Goal: Find specific page/section: Find specific page/section

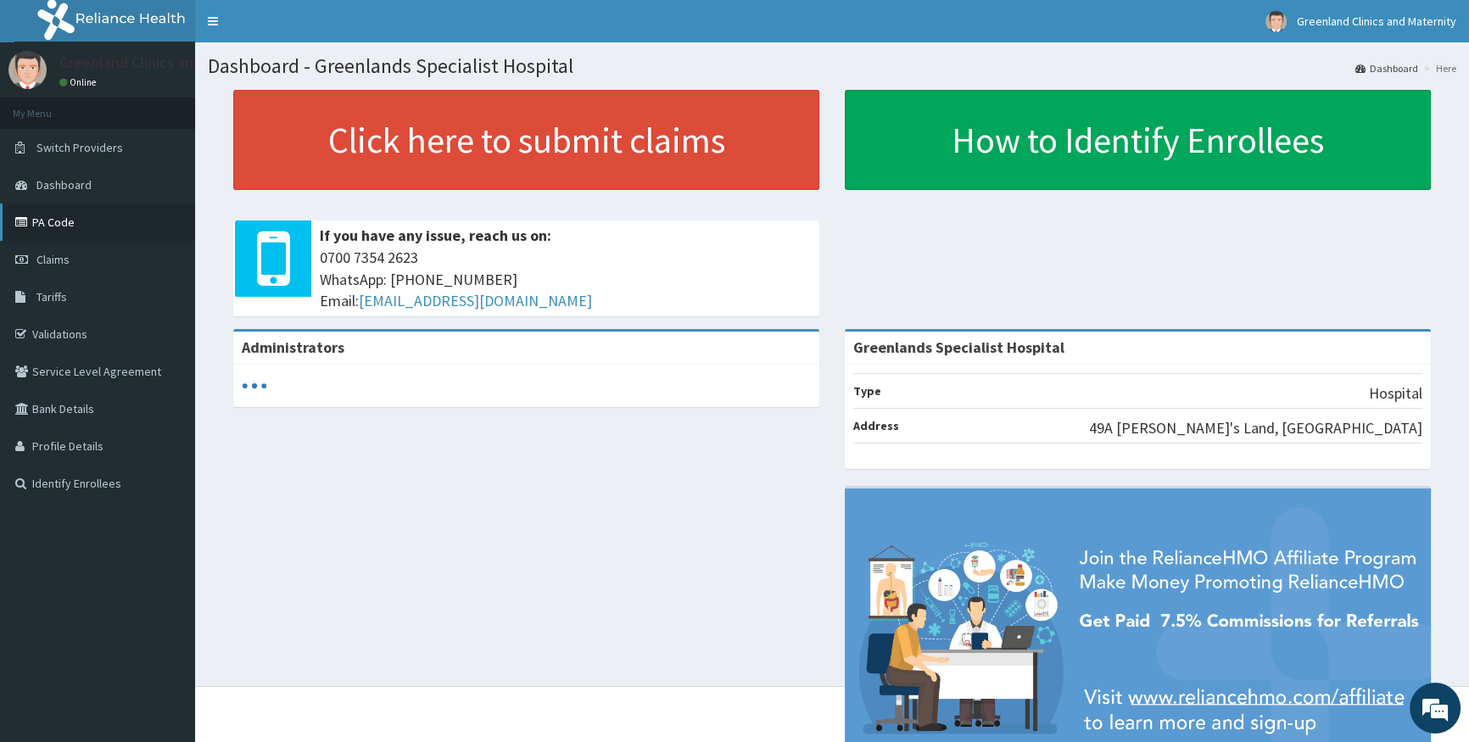
click at [45, 215] on link "PA Code" at bounding box center [97, 222] width 195 height 37
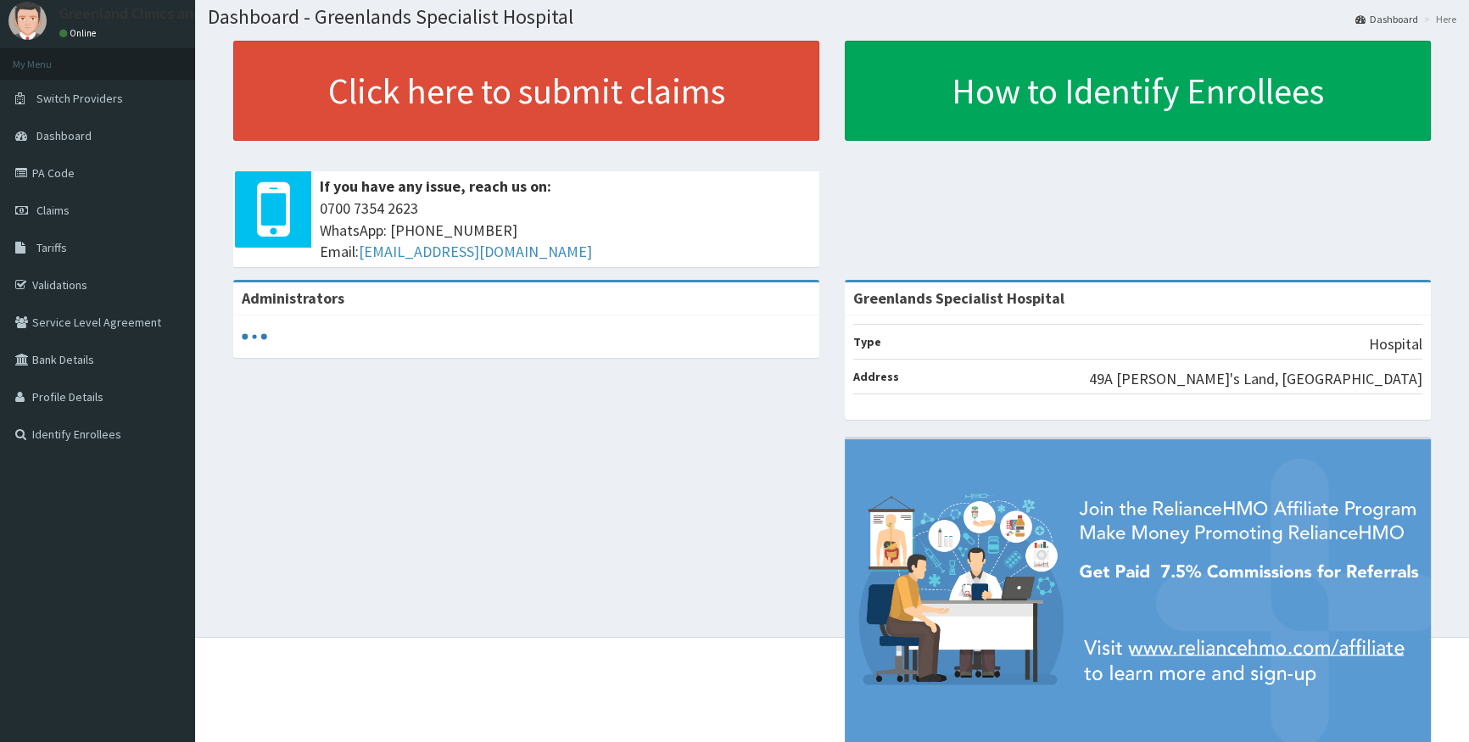
scroll to position [76, 0]
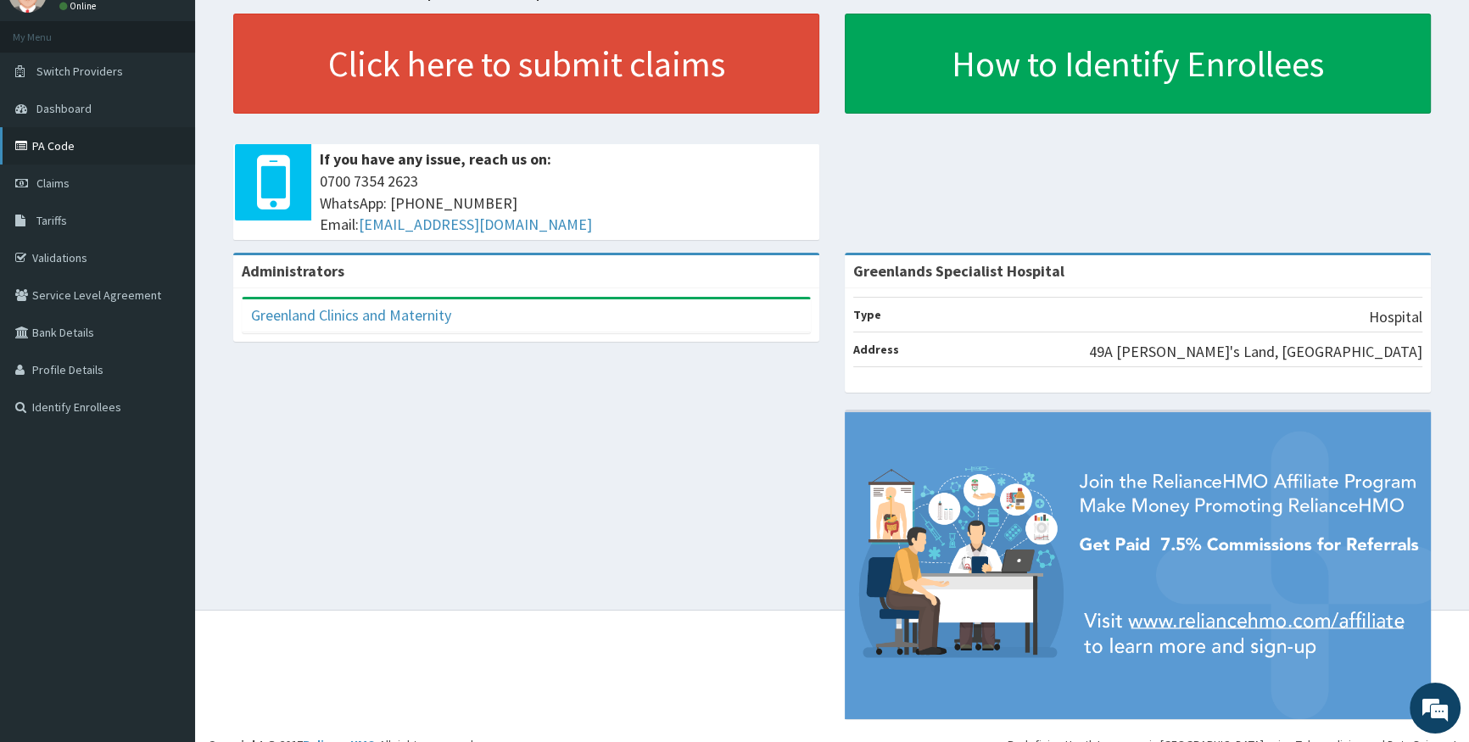
click at [67, 143] on link "PA Code" at bounding box center [97, 145] width 195 height 37
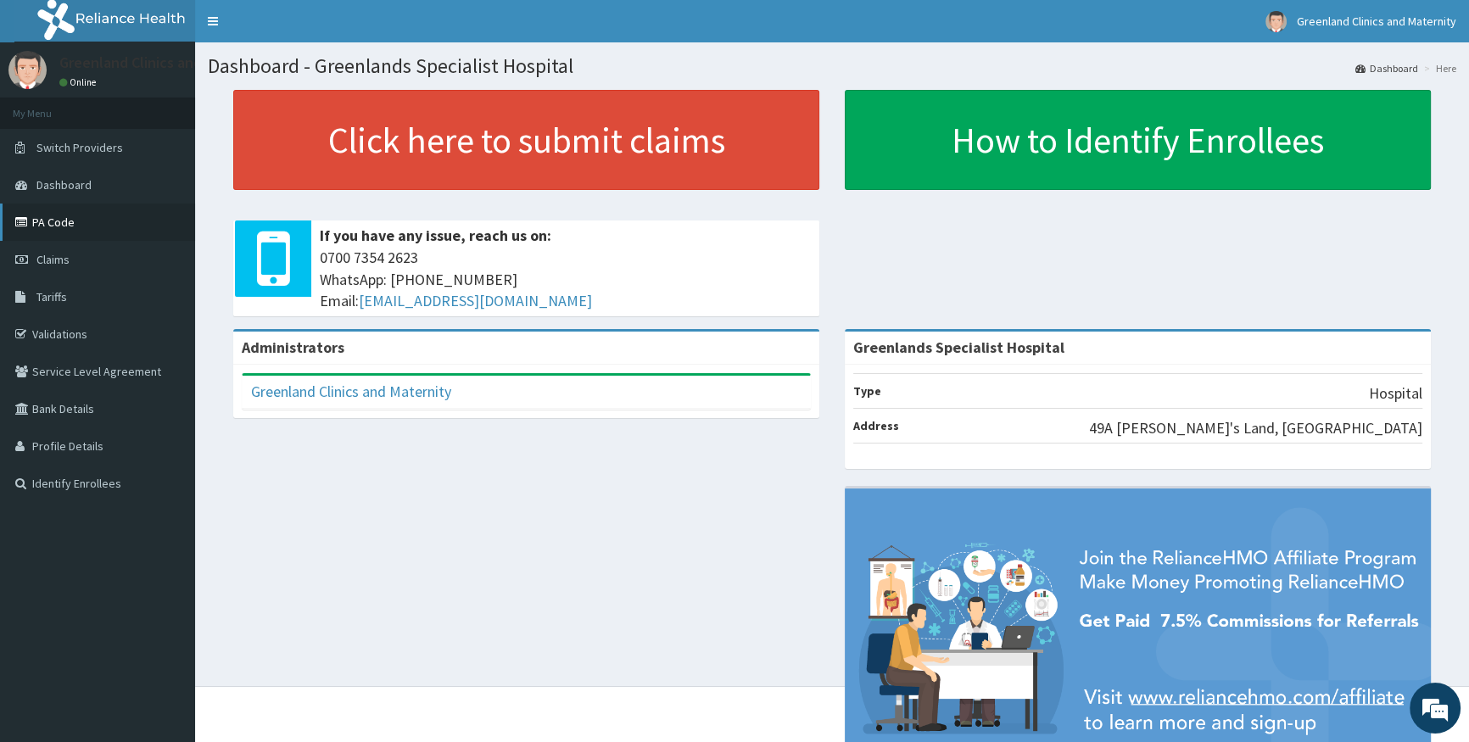
click at [70, 220] on link "PA Code" at bounding box center [97, 222] width 195 height 37
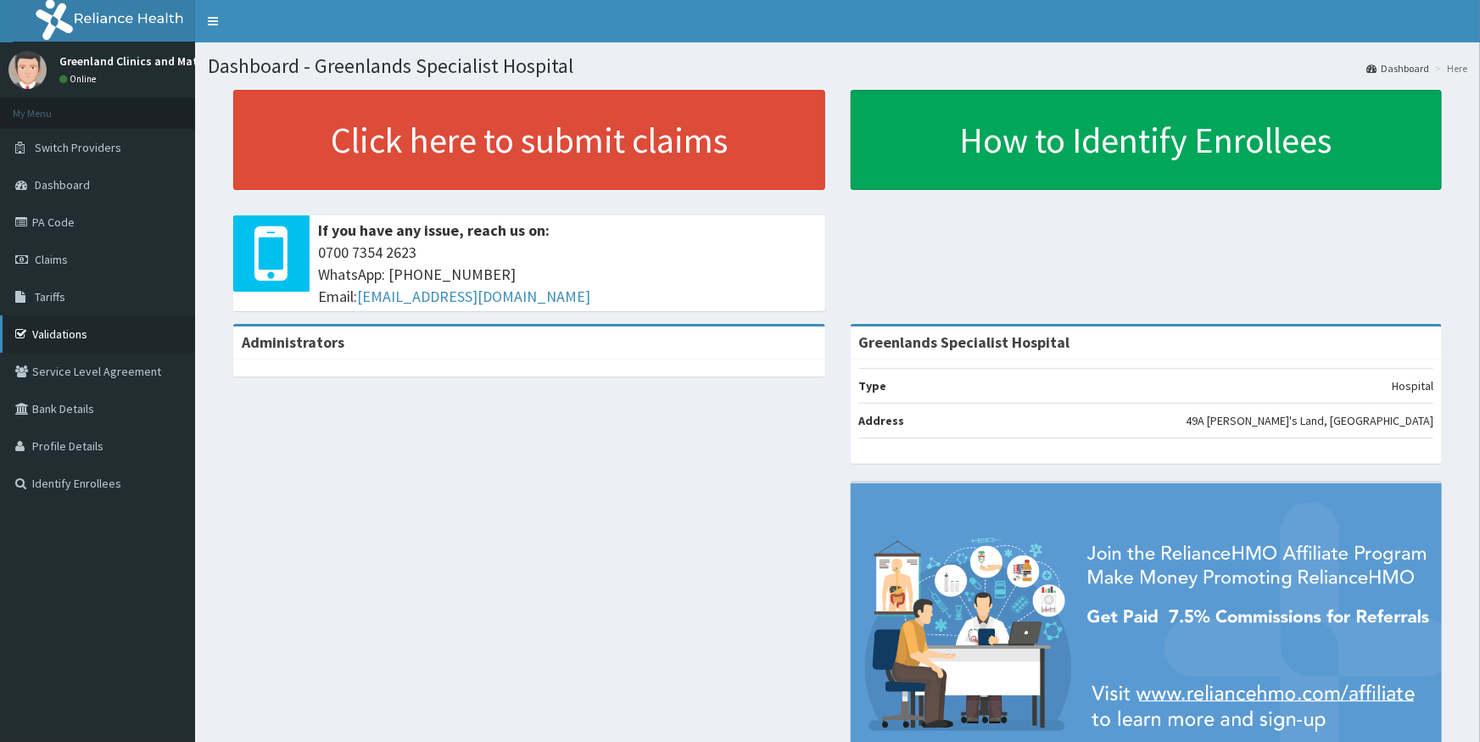
click at [68, 332] on link "Validations" at bounding box center [97, 334] width 195 height 37
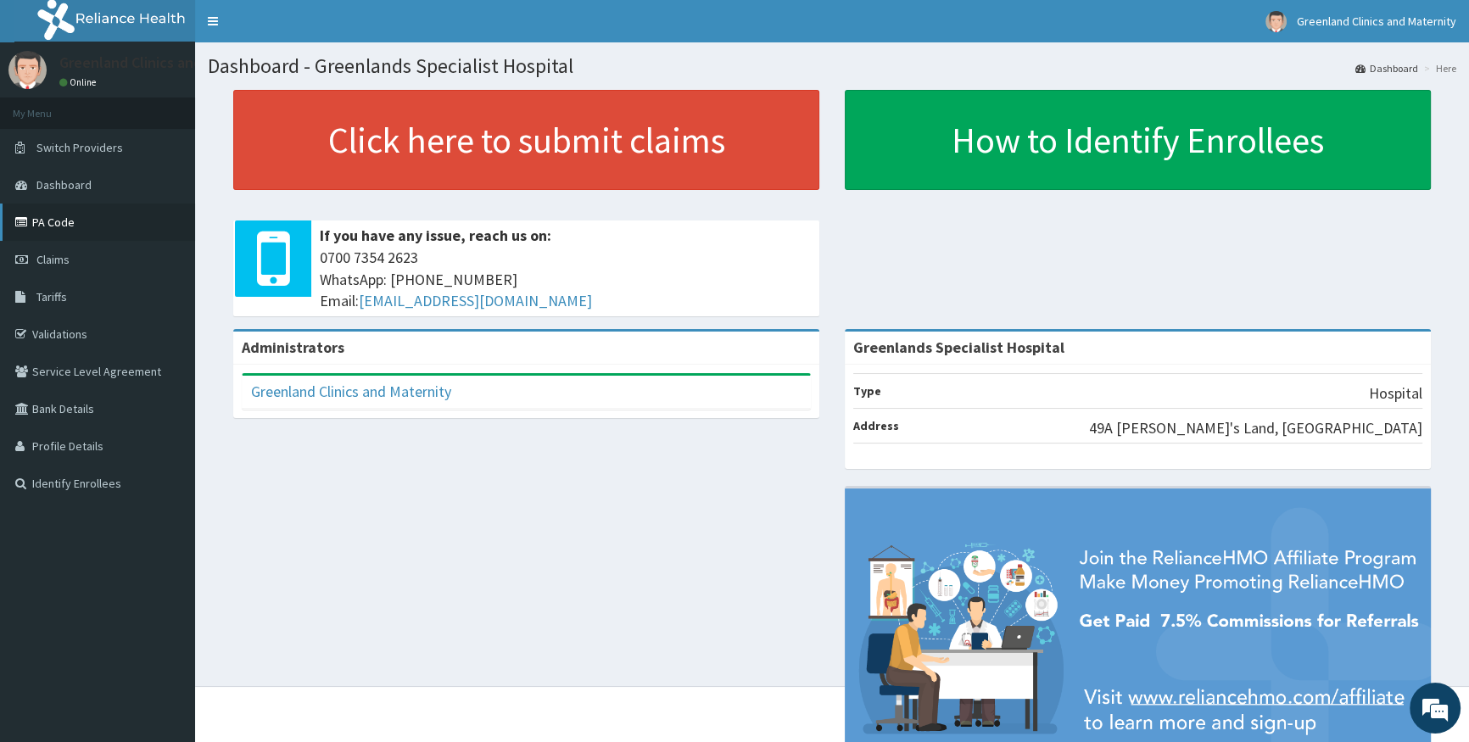
click at [56, 217] on link "PA Code" at bounding box center [97, 222] width 195 height 37
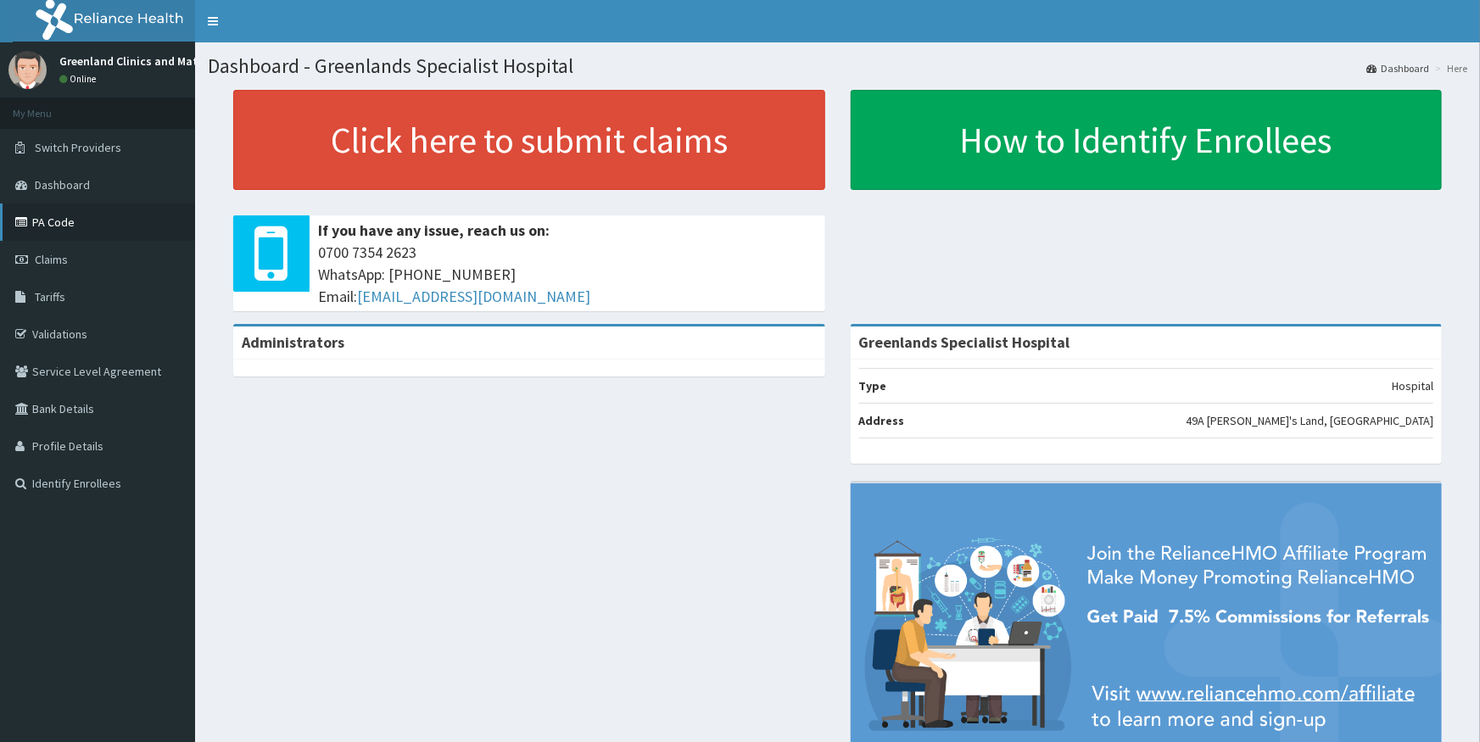
click at [58, 221] on link "PA Code" at bounding box center [97, 222] width 195 height 37
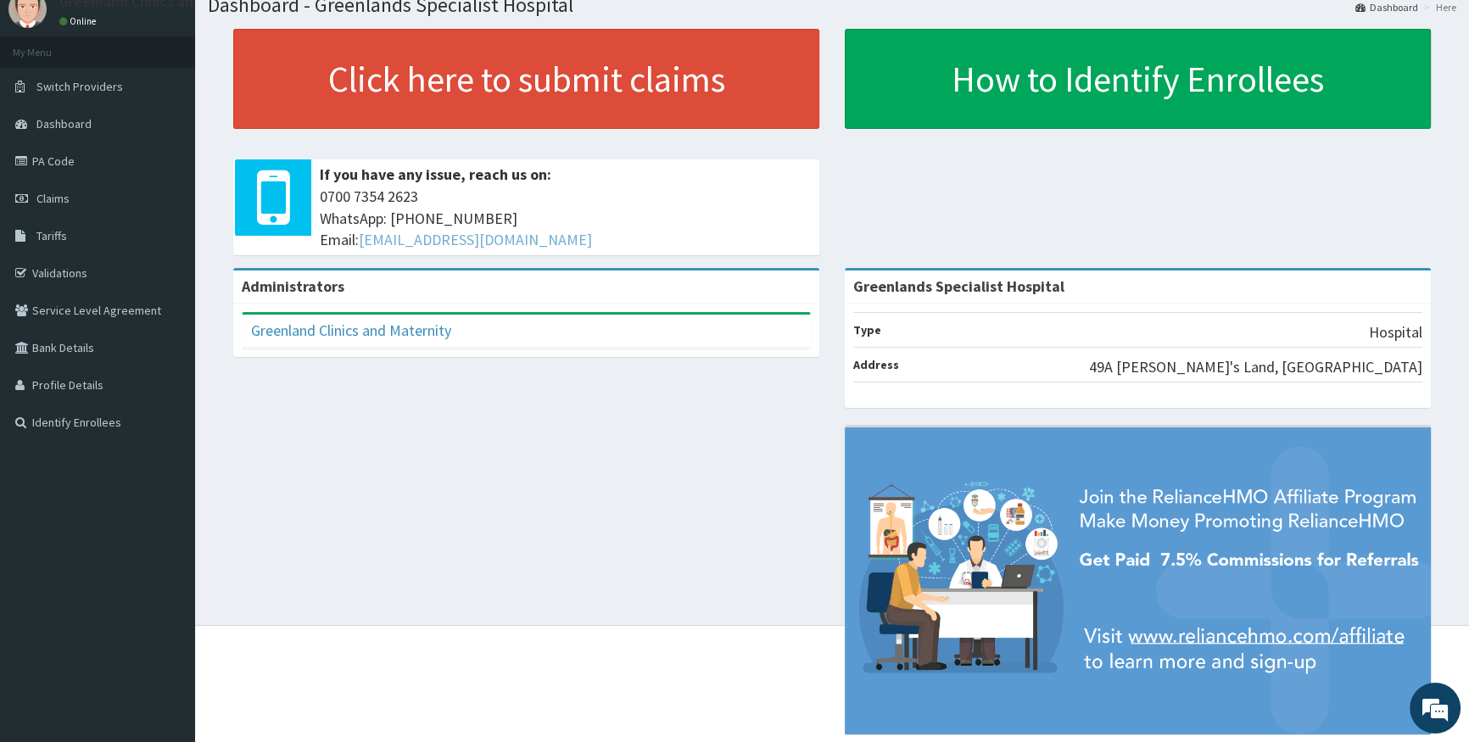
scroll to position [98, 0]
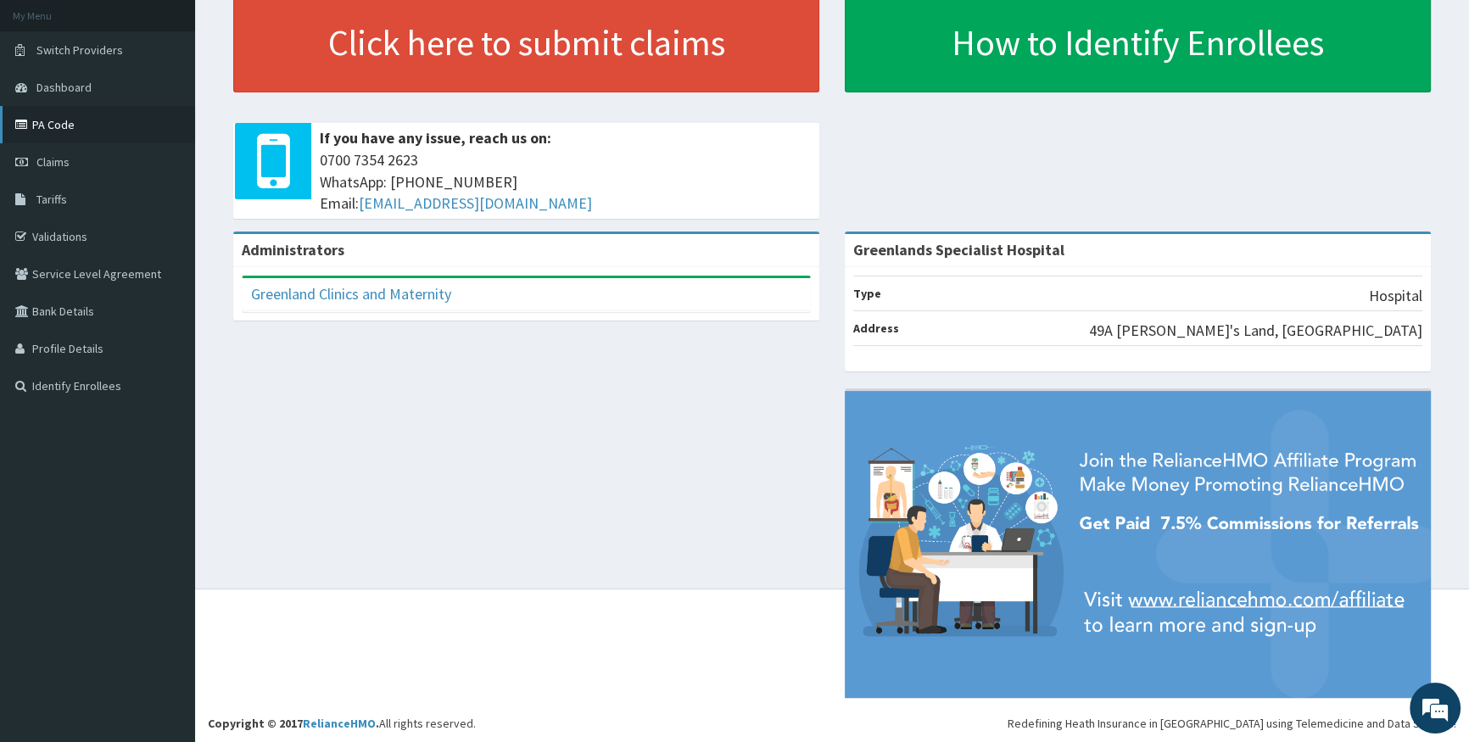
click at [77, 123] on link "PA Code" at bounding box center [97, 124] width 195 height 37
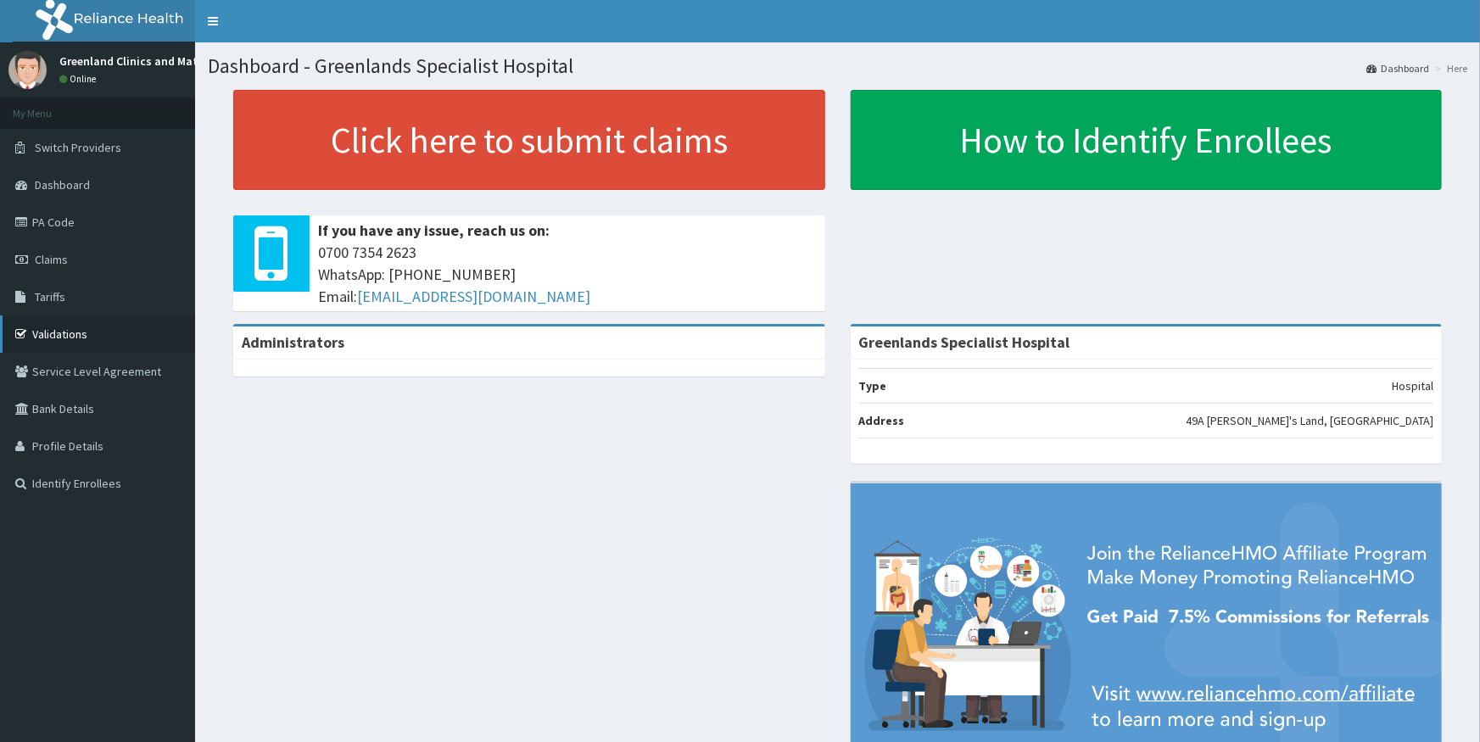
click at [76, 327] on link "Validations" at bounding box center [97, 334] width 195 height 37
click at [75, 327] on link "Validations" at bounding box center [97, 334] width 195 height 37
click at [42, 332] on link "Validations" at bounding box center [97, 334] width 195 height 37
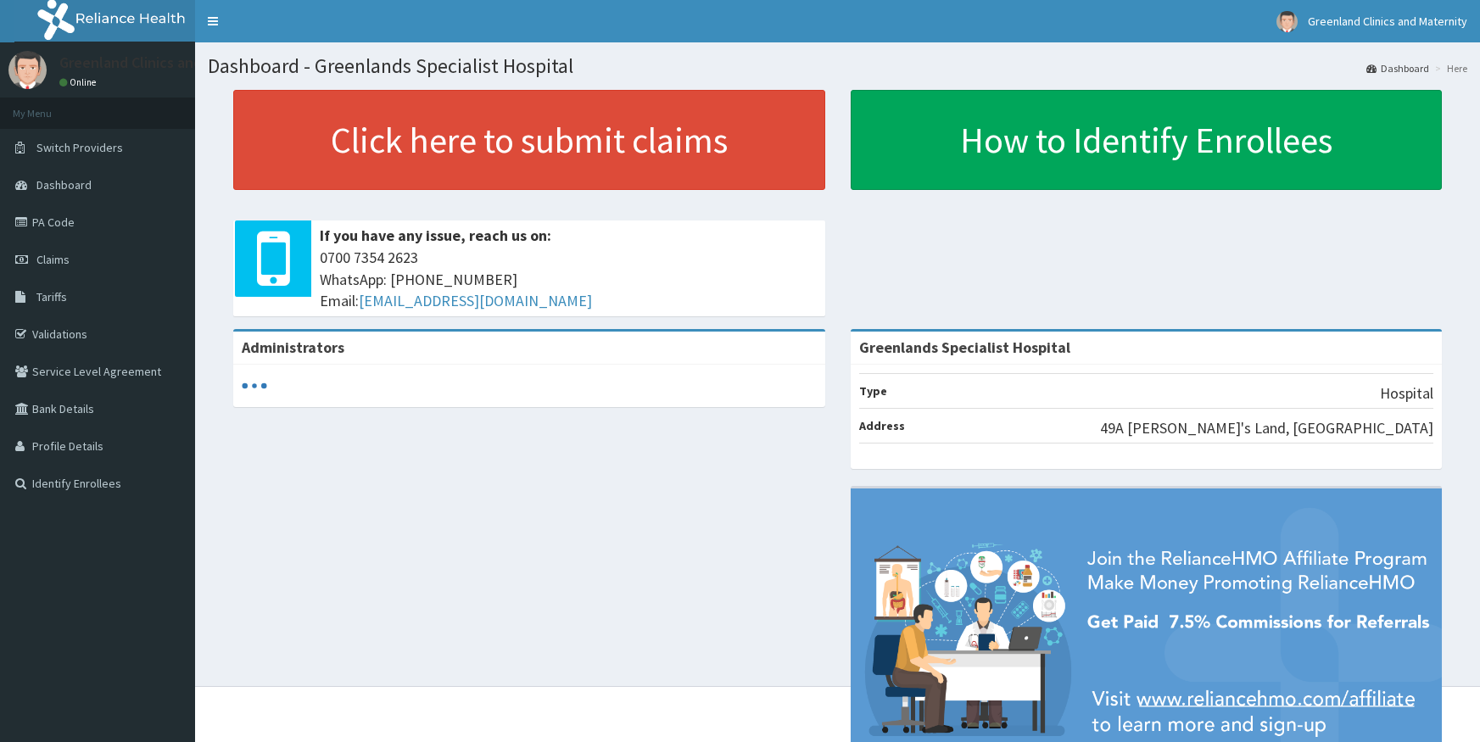
drag, startPoint x: 64, startPoint y: 330, endPoint x: 418, endPoint y: 268, distance: 359.1
click at [65, 330] on link "Validations" at bounding box center [97, 334] width 195 height 37
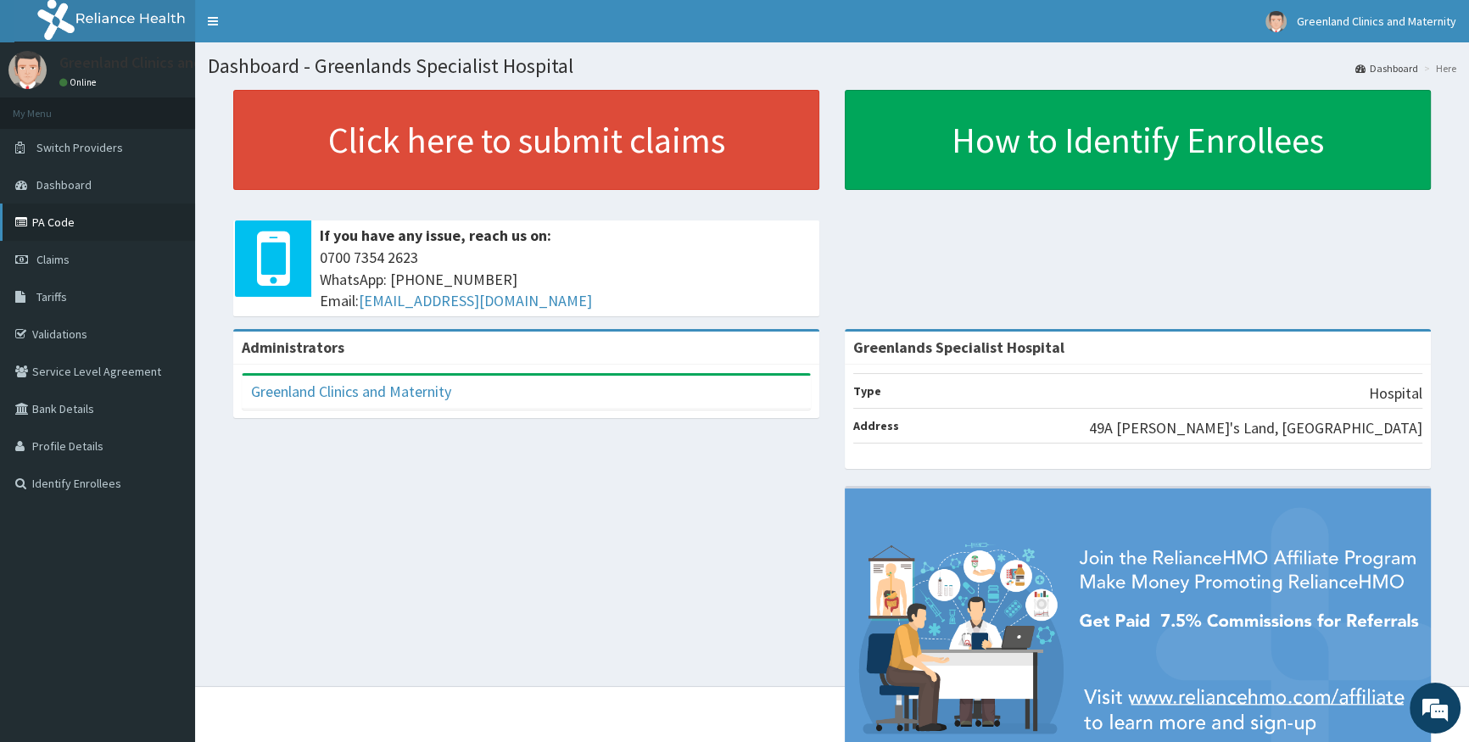
click at [73, 218] on link "PA Code" at bounding box center [97, 222] width 195 height 37
